Goal: Task Accomplishment & Management: Manage account settings

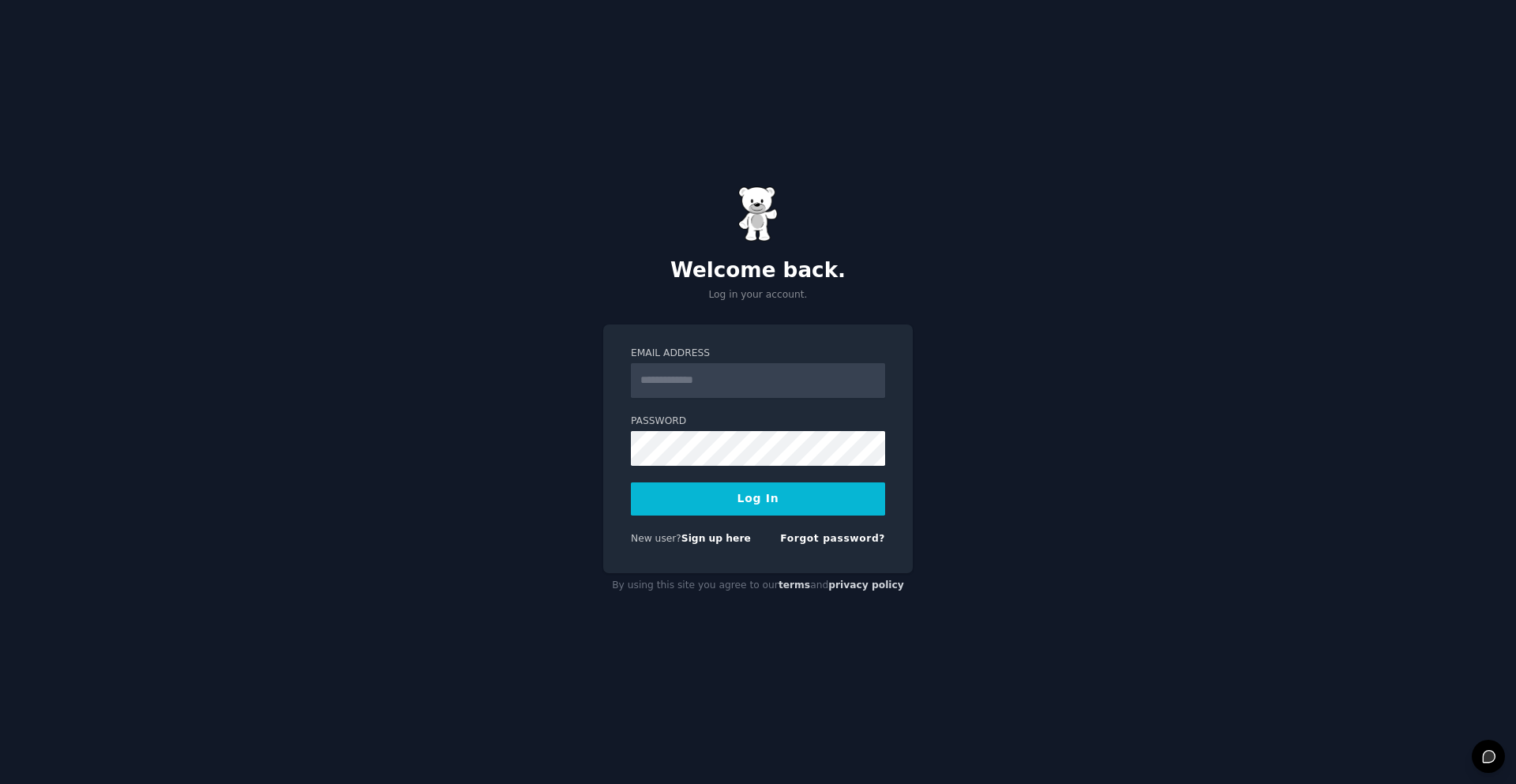
click at [750, 379] on input "Email Address" at bounding box center [758, 380] width 254 height 35
type input "**********"
click at [631, 482] on button "Log In" at bounding box center [758, 498] width 254 height 33
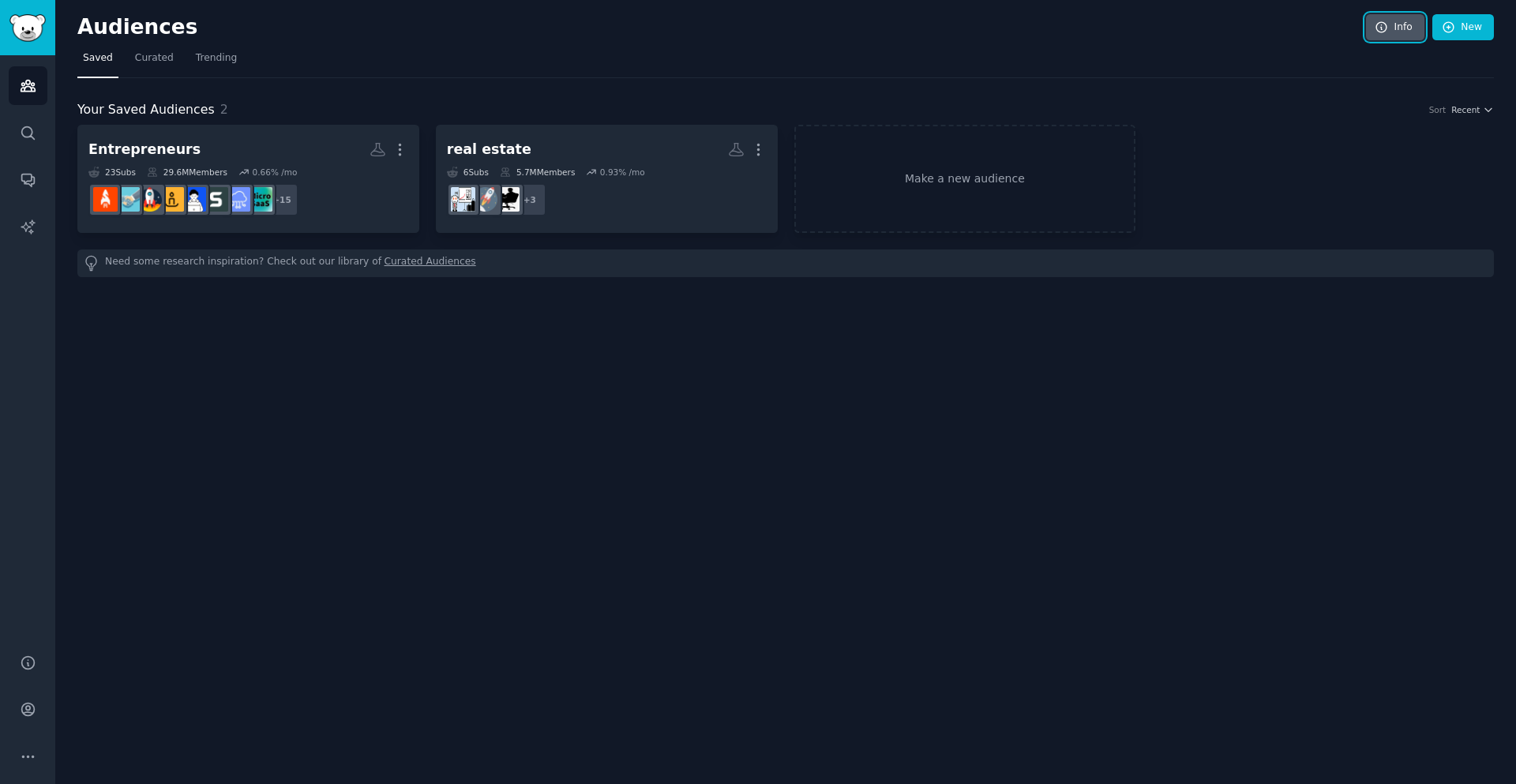
click at [1390, 21] on link "Info" at bounding box center [1396, 27] width 58 height 27
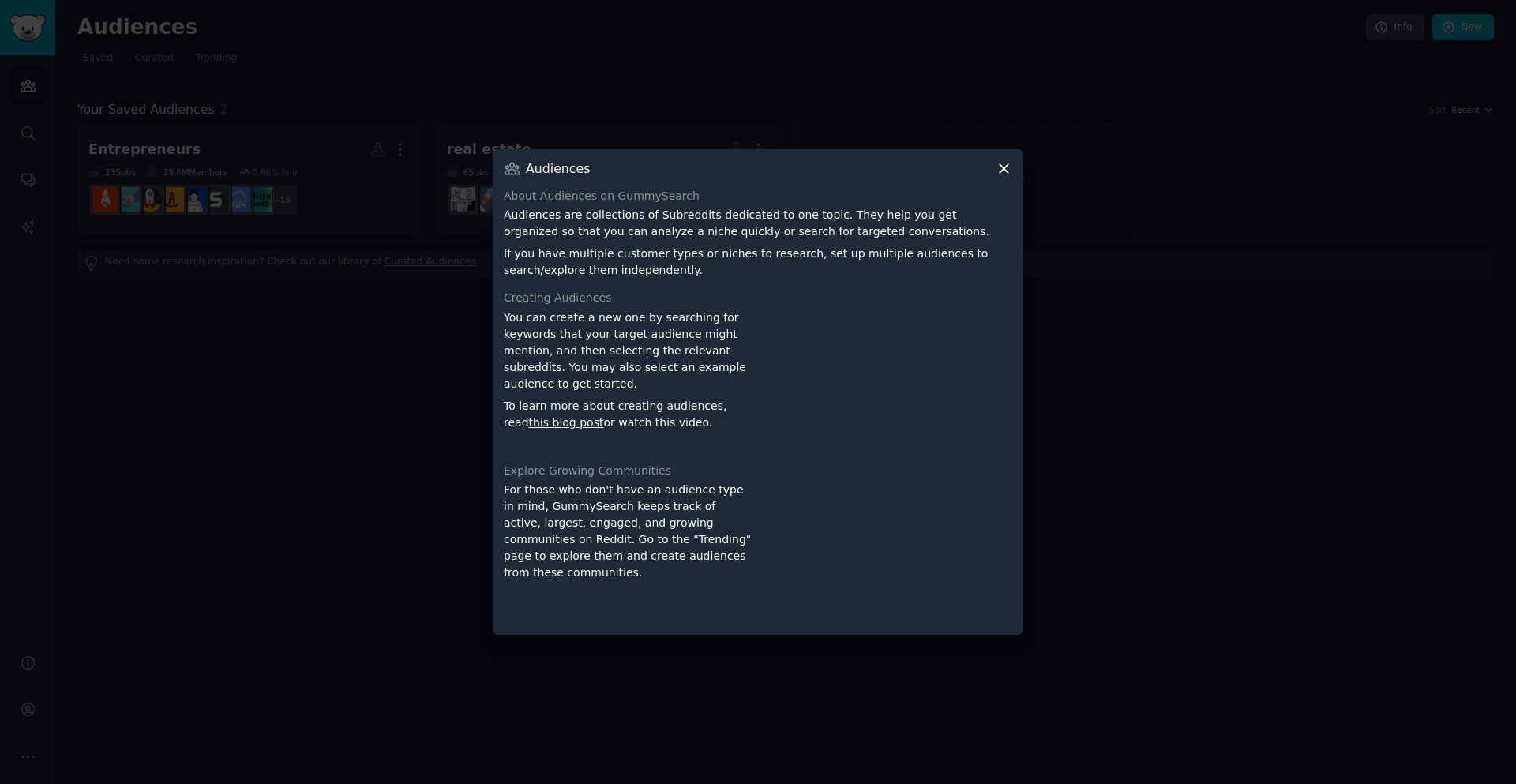
click at [380, 513] on div at bounding box center [758, 392] width 1516 height 784
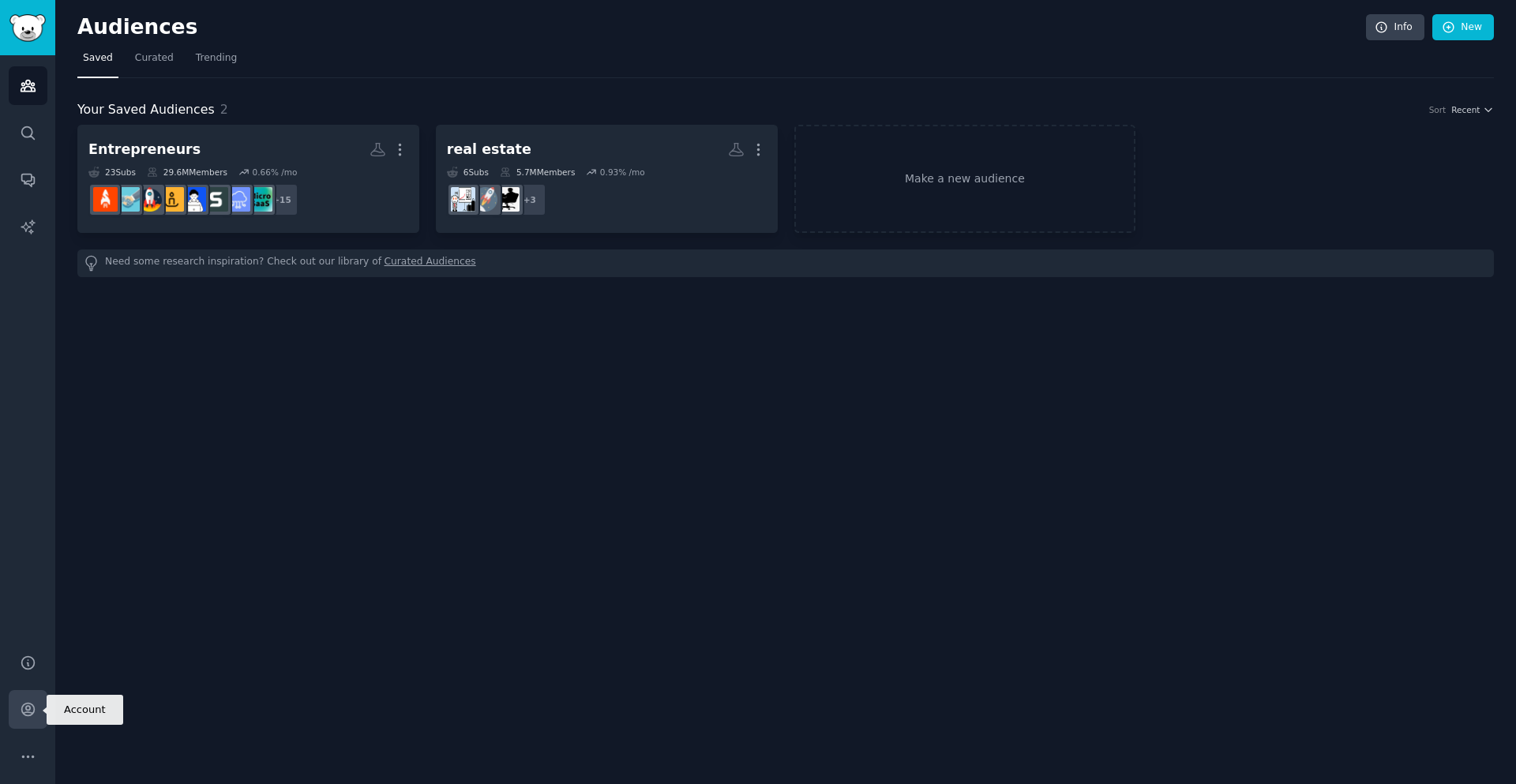
click at [27, 712] on icon "Sidebar" at bounding box center [27, 710] width 12 height 12
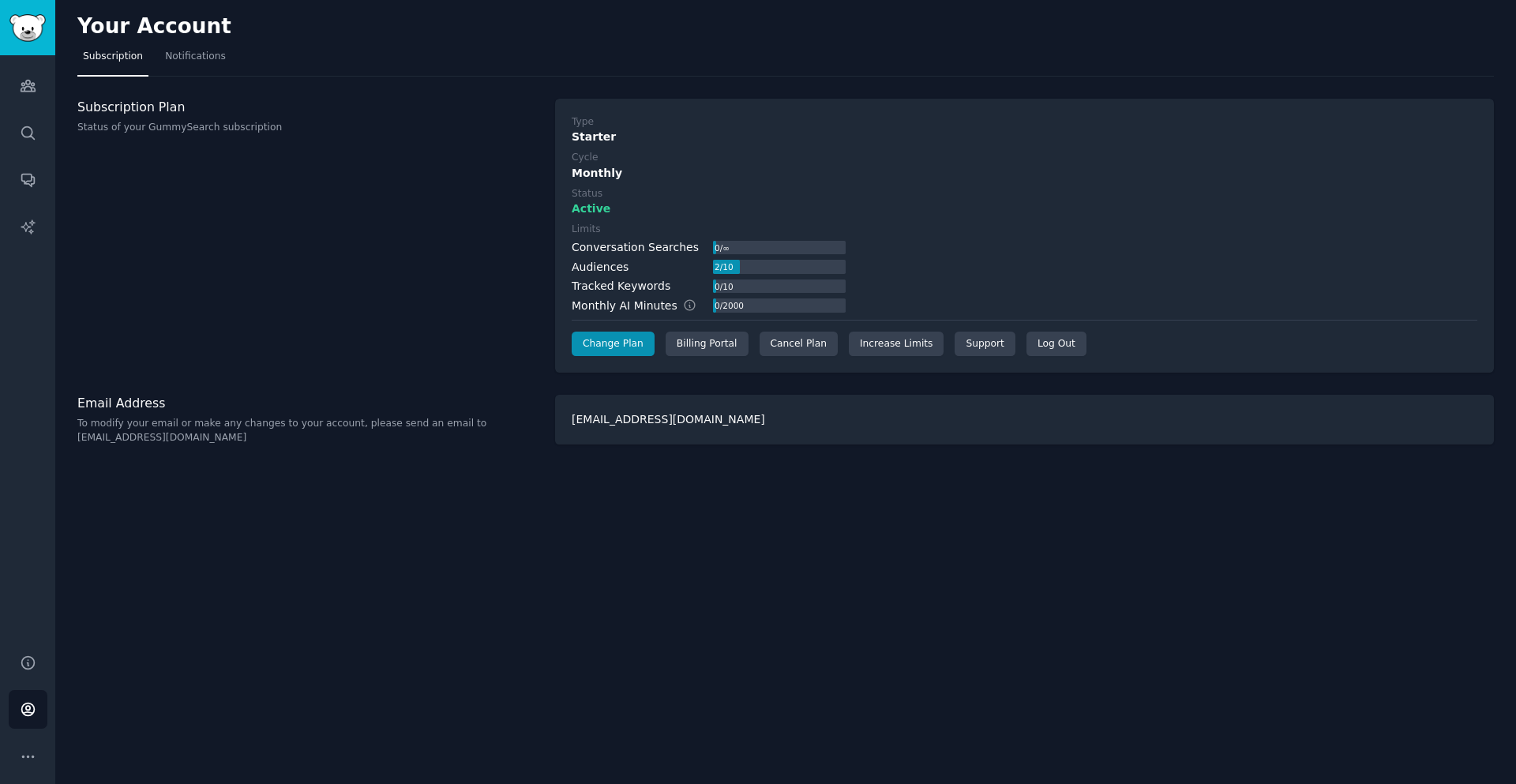
click at [789, 128] on div "Starter" at bounding box center [1025, 136] width 906 height 17
click at [773, 345] on div "Cancel Plan" at bounding box center [798, 344] width 78 height 26
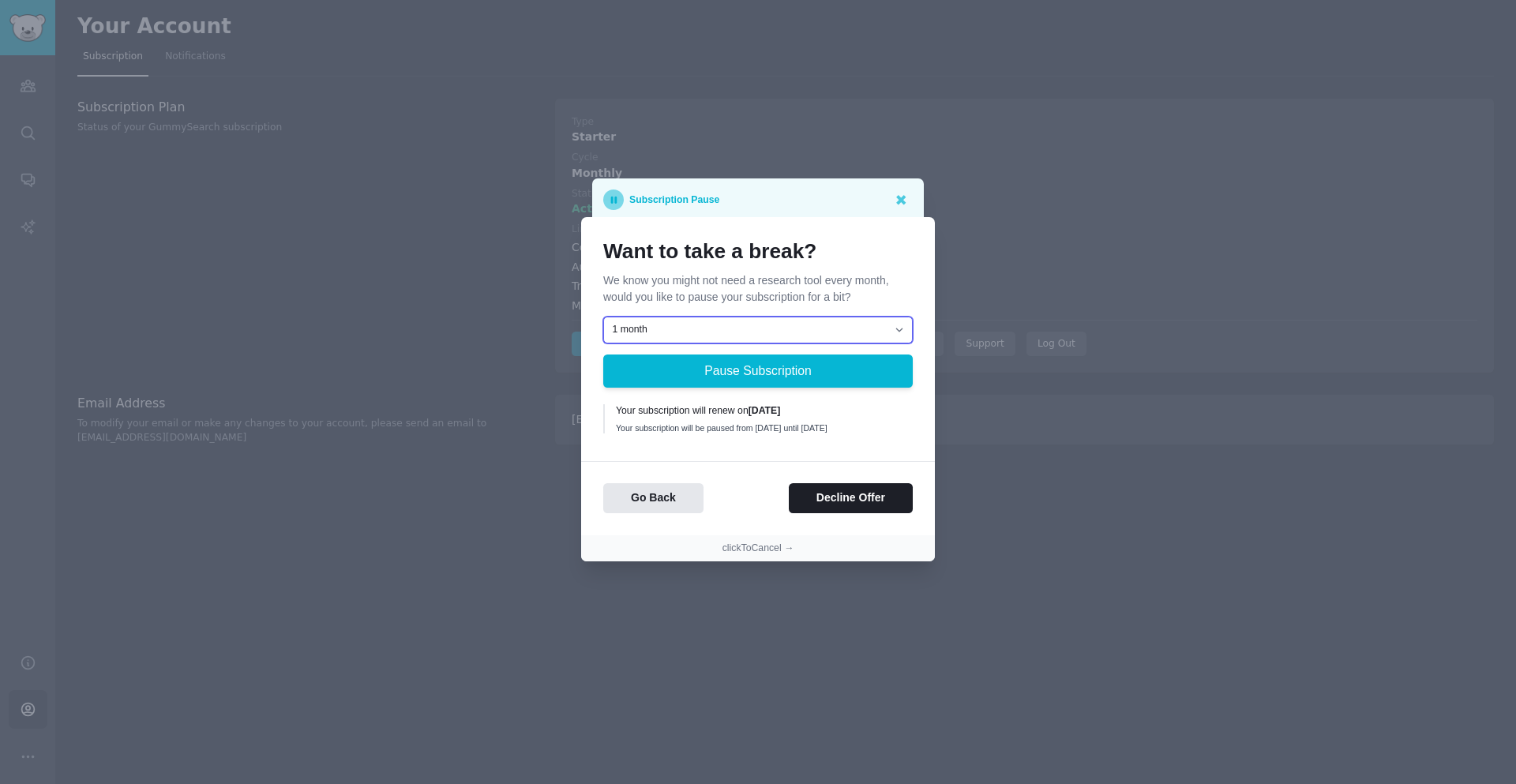
click at [737, 321] on select "1 month 2 months 3 months Choose a custom date to resume" at bounding box center [758, 330] width 310 height 27
click at [830, 514] on button "Decline Offer" at bounding box center [850, 498] width 124 height 31
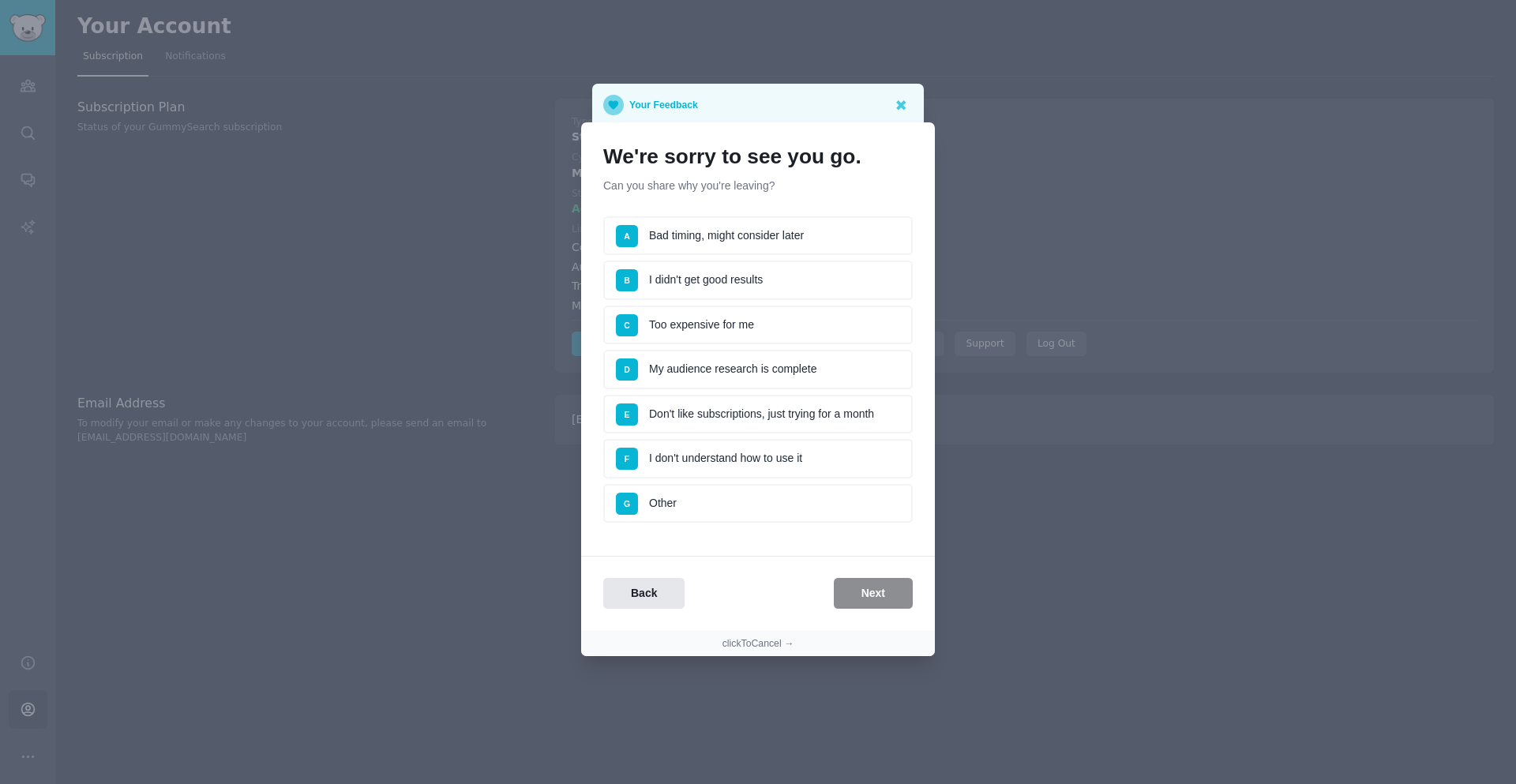
click at [784, 448] on li "F I don't understand how to use it" at bounding box center [758, 458] width 310 height 40
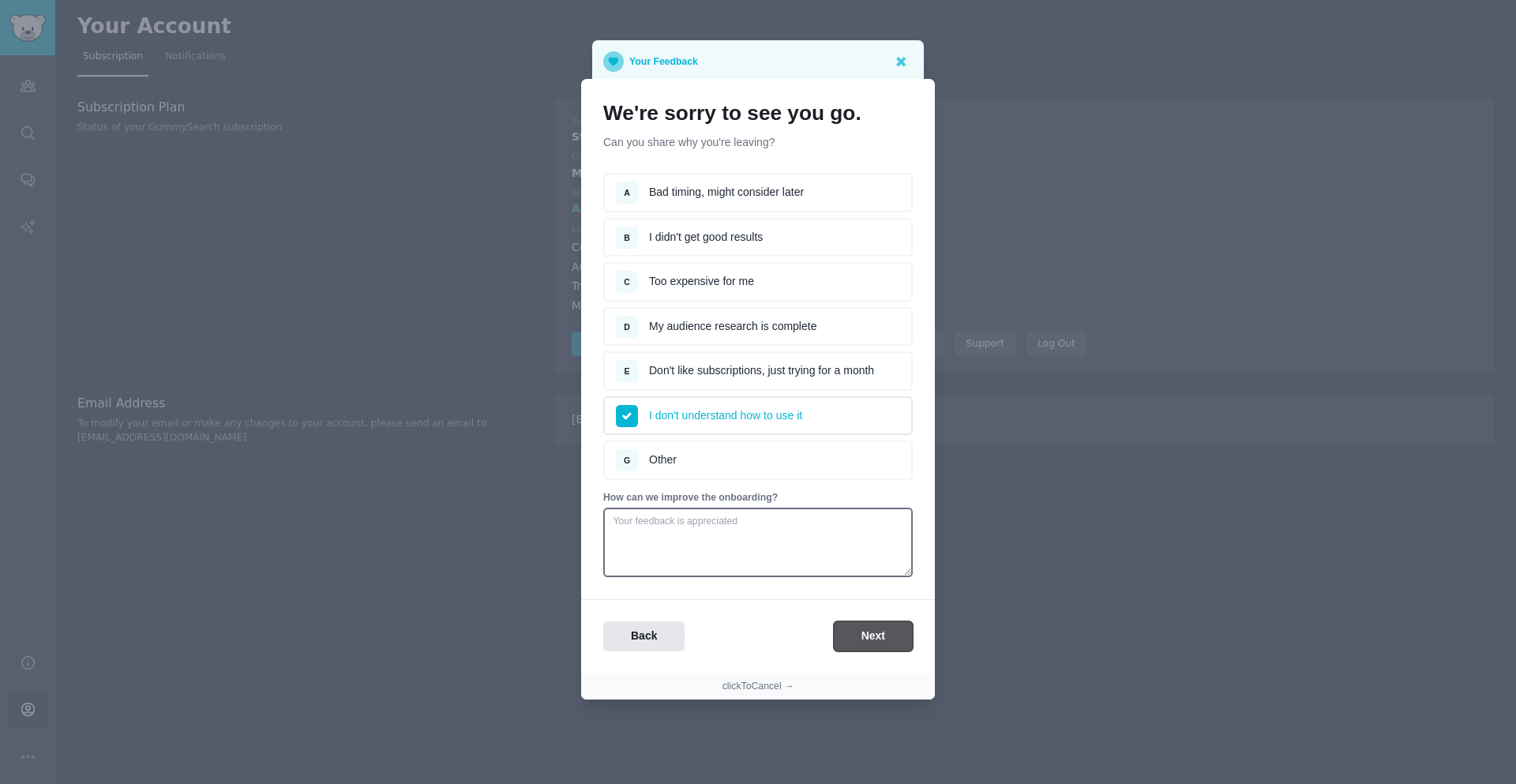
click at [846, 626] on button "Next" at bounding box center [873, 636] width 79 height 31
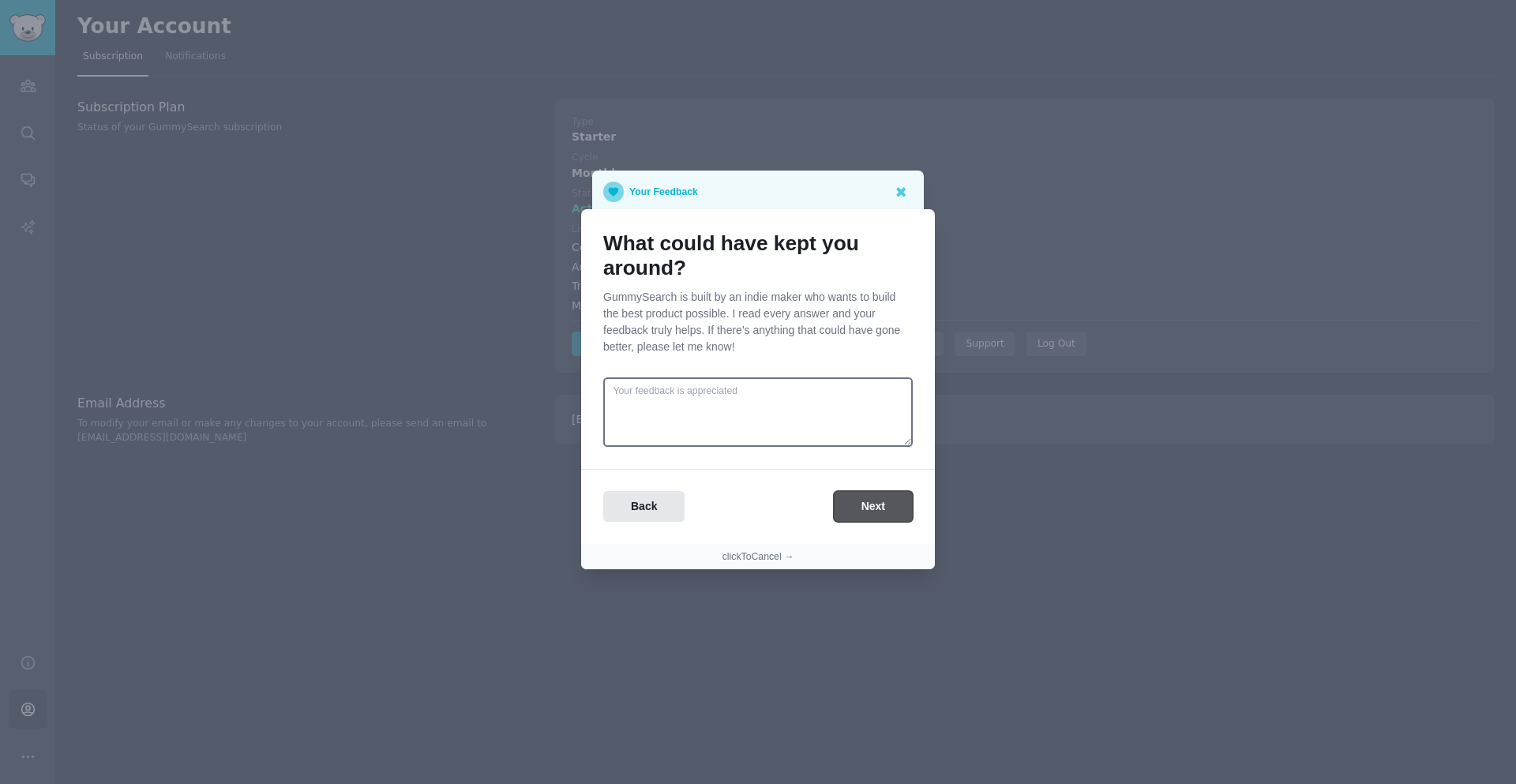
click at [872, 515] on button "Next" at bounding box center [873, 506] width 79 height 31
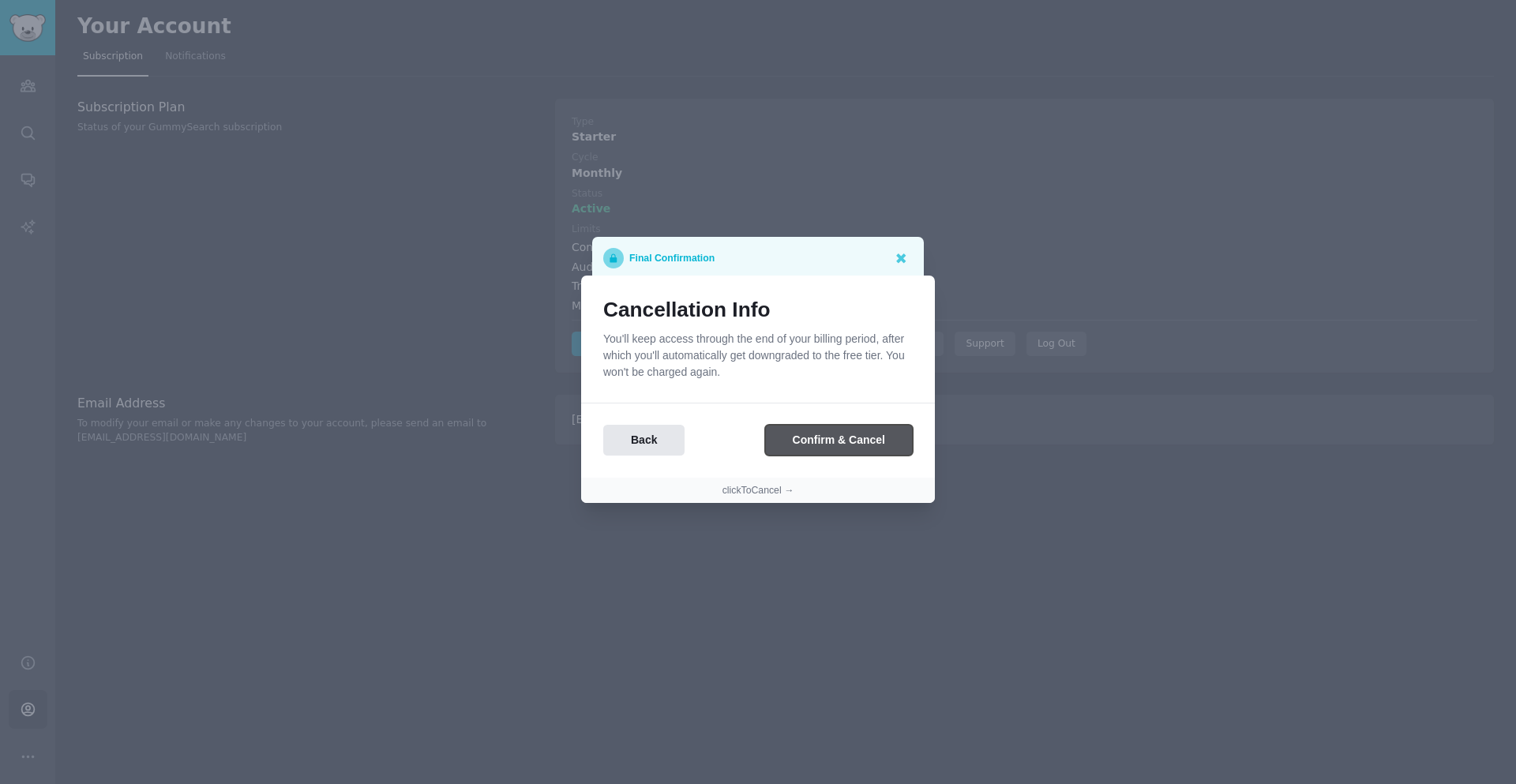
click at [819, 448] on button "Confirm & Cancel" at bounding box center [839, 440] width 148 height 31
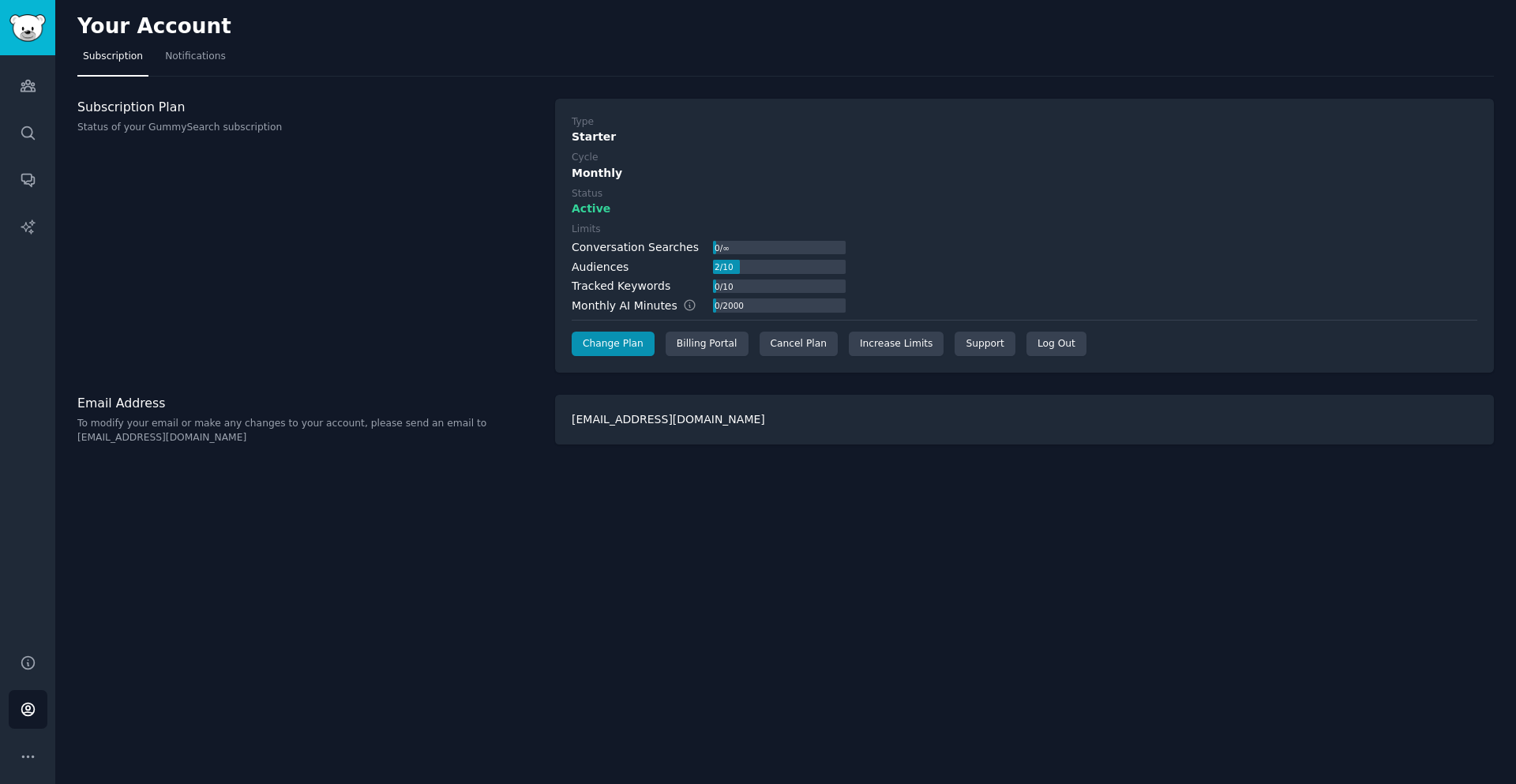
click at [818, 135] on div "Starter" at bounding box center [1025, 136] width 906 height 17
click at [778, 348] on div "Cancel Plan" at bounding box center [798, 344] width 78 height 26
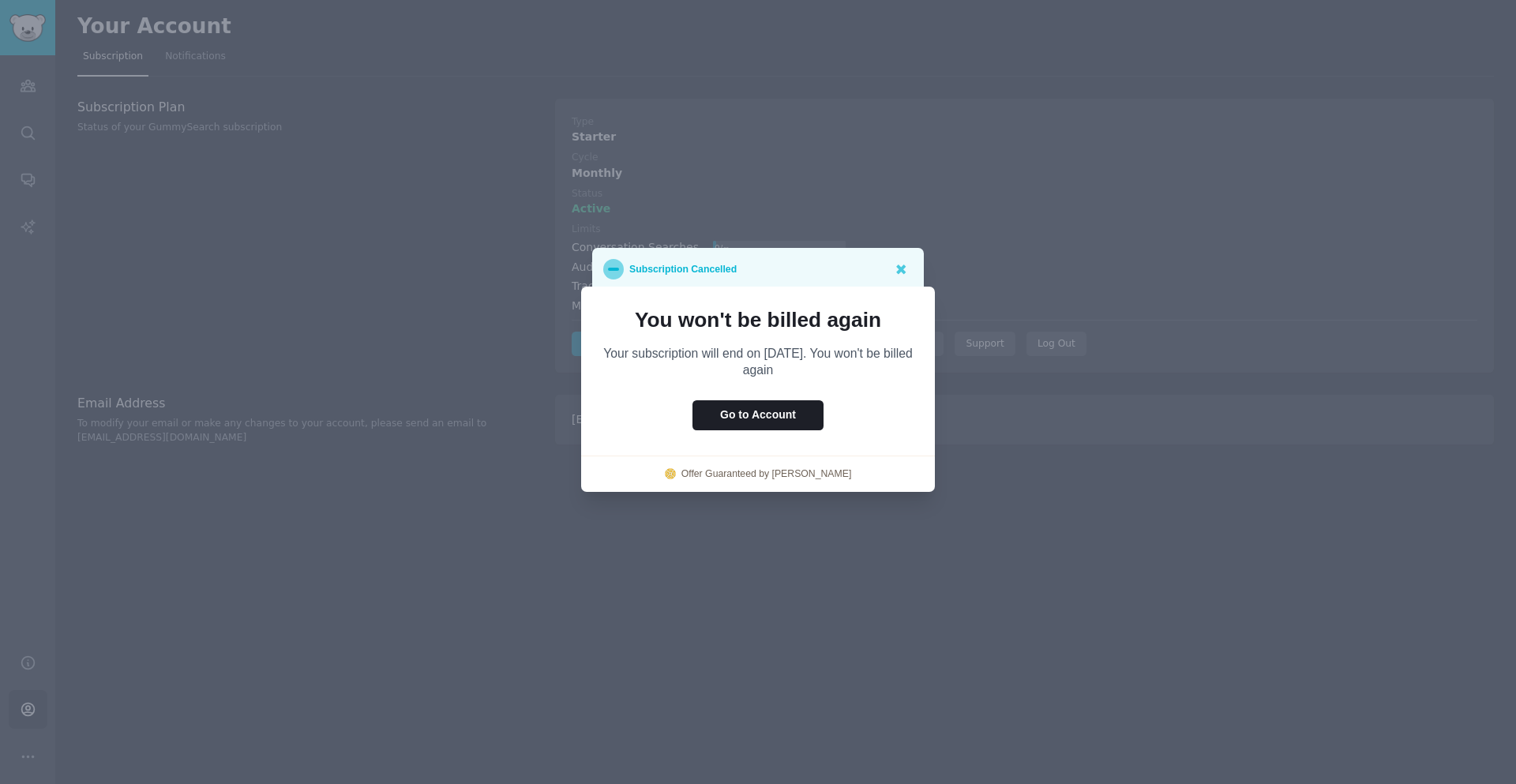
click at [868, 417] on div "Go to Account" at bounding box center [758, 415] width 354 height 31
